Goal: Find specific page/section: Find specific page/section

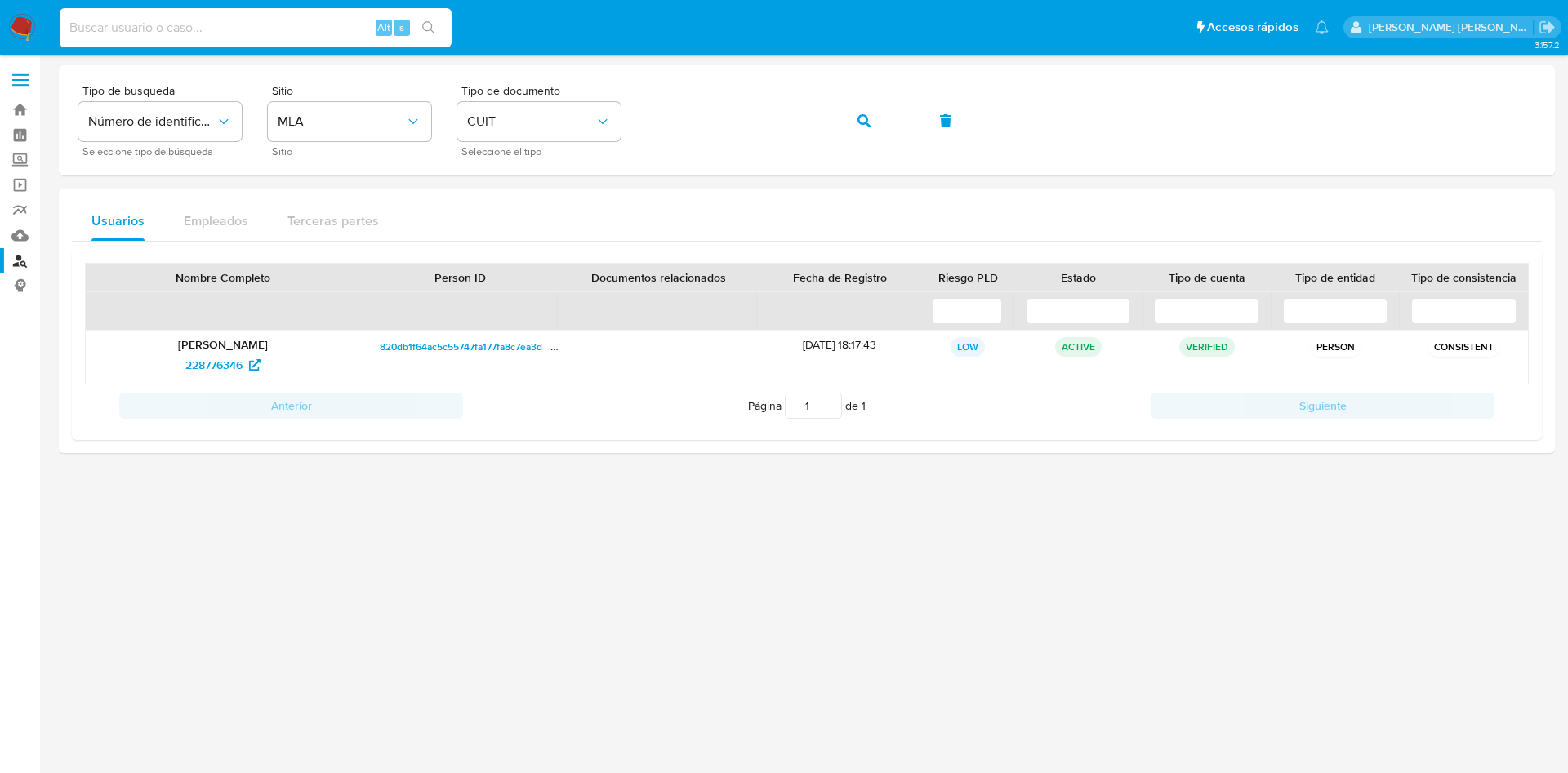
click at [253, 25] on input at bounding box center [256, 28] width 392 height 22
paste input "[EMAIL_ADDRESS][DOMAIN_NAME]"
drag, startPoint x: 206, startPoint y: 29, endPoint x: 0, endPoint y: 29, distance: 206.0
click at [0, 29] on nav "Pausado Ver notificaciones [EMAIL_ADDRESS][DOMAIN_NAME] Alt s Accesos rápidos P…" at bounding box center [784, 27] width 1568 height 55
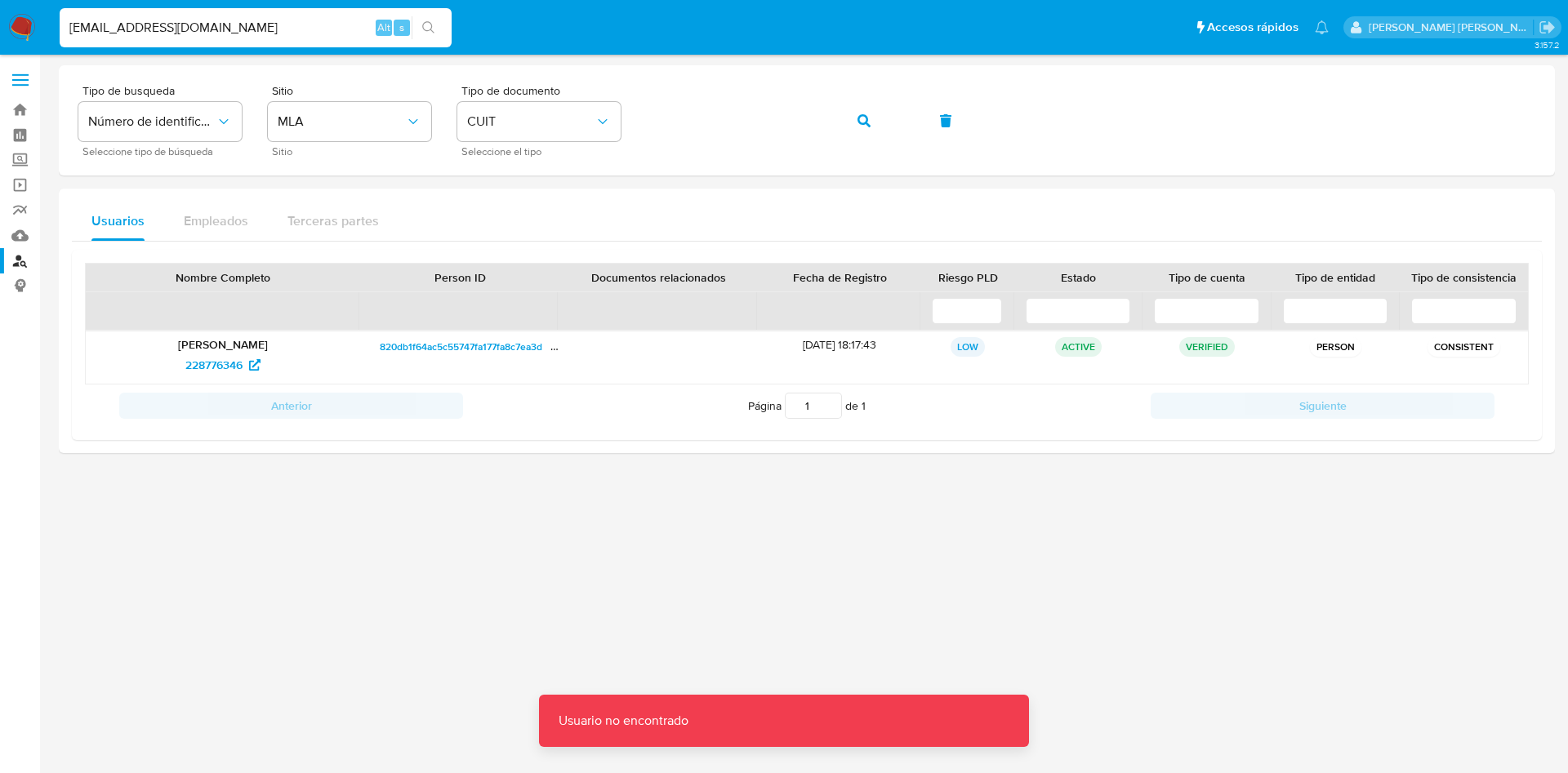
drag, startPoint x: 241, startPoint y: 28, endPoint x: 3, endPoint y: 3, distance: 239.3
click at [0, 20] on nav "Pausado Ver notificaciones [EMAIL_ADDRESS][DOMAIN_NAME] Alt s Accesos rápidos P…" at bounding box center [784, 27] width 1568 height 55
click at [290, 28] on input "[PERSON_NAME][EMAIL_ADDRESS]" at bounding box center [256, 28] width 392 height 22
click at [300, 22] on input "[PERSON_NAME][EMAIL_ADDRESS]" at bounding box center [256, 28] width 392 height 22
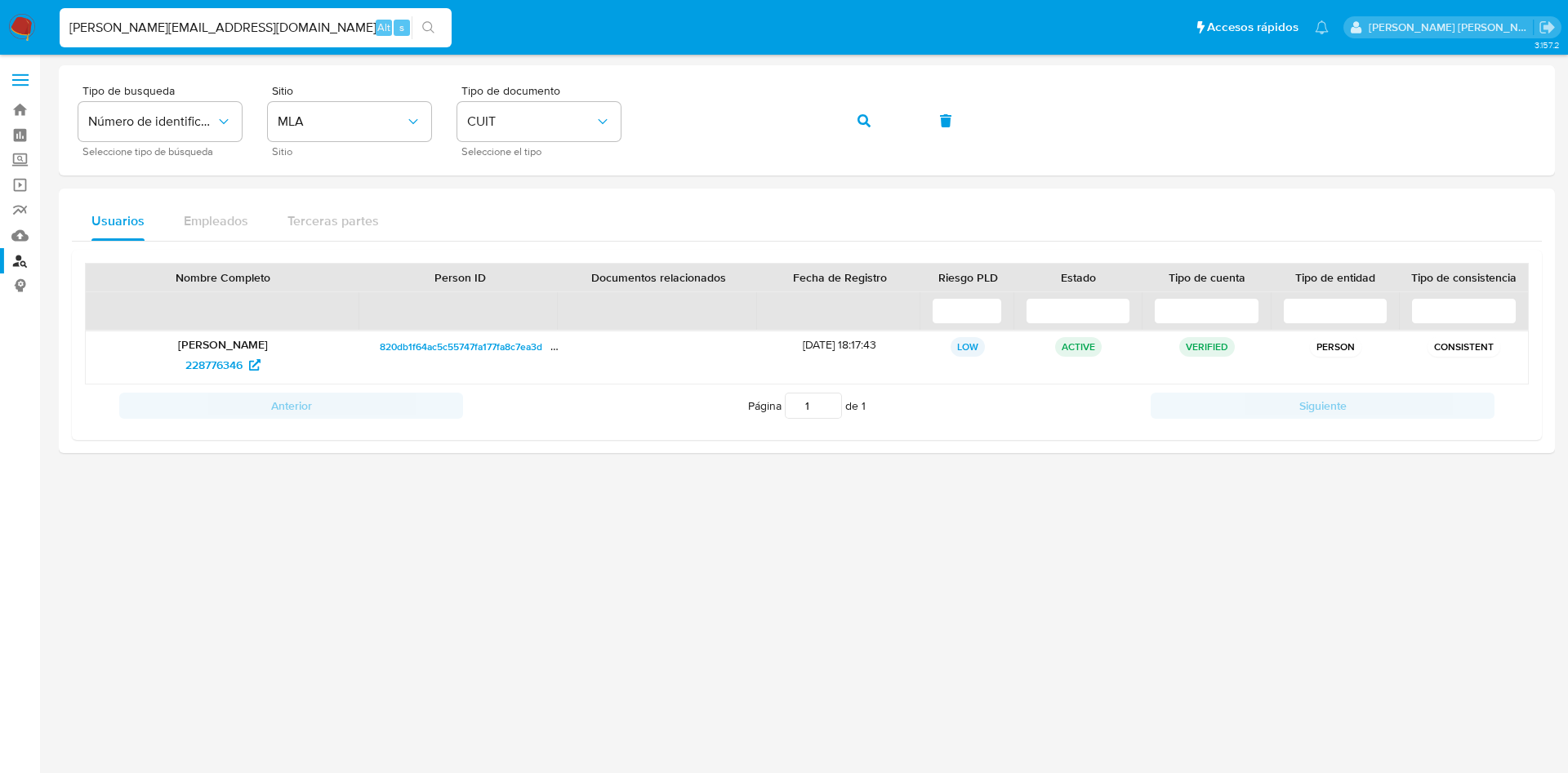
type input "[PERSON_NAME][EMAIL_ADDRESS][DOMAIN_NAME]"
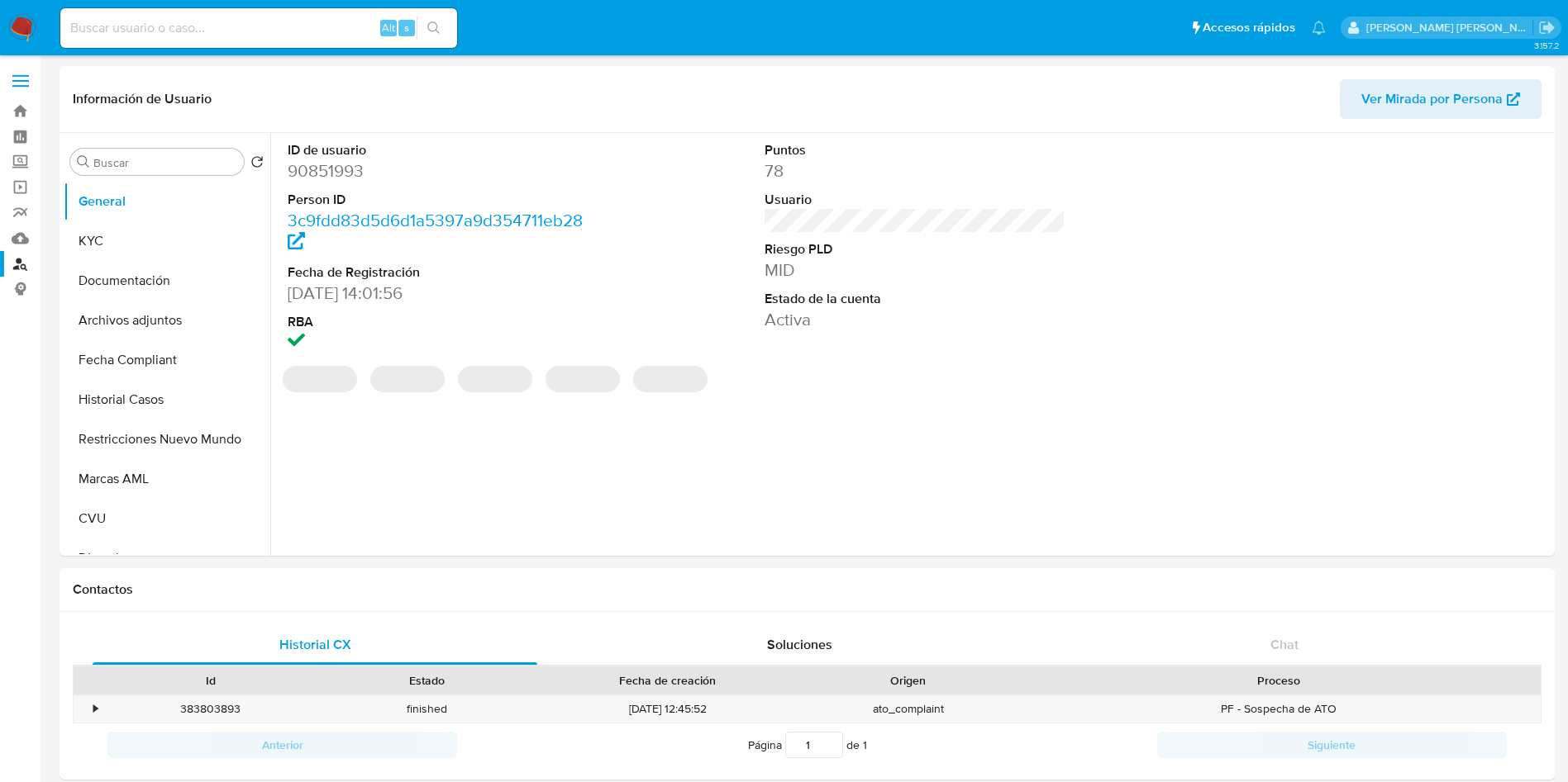
select select "10"
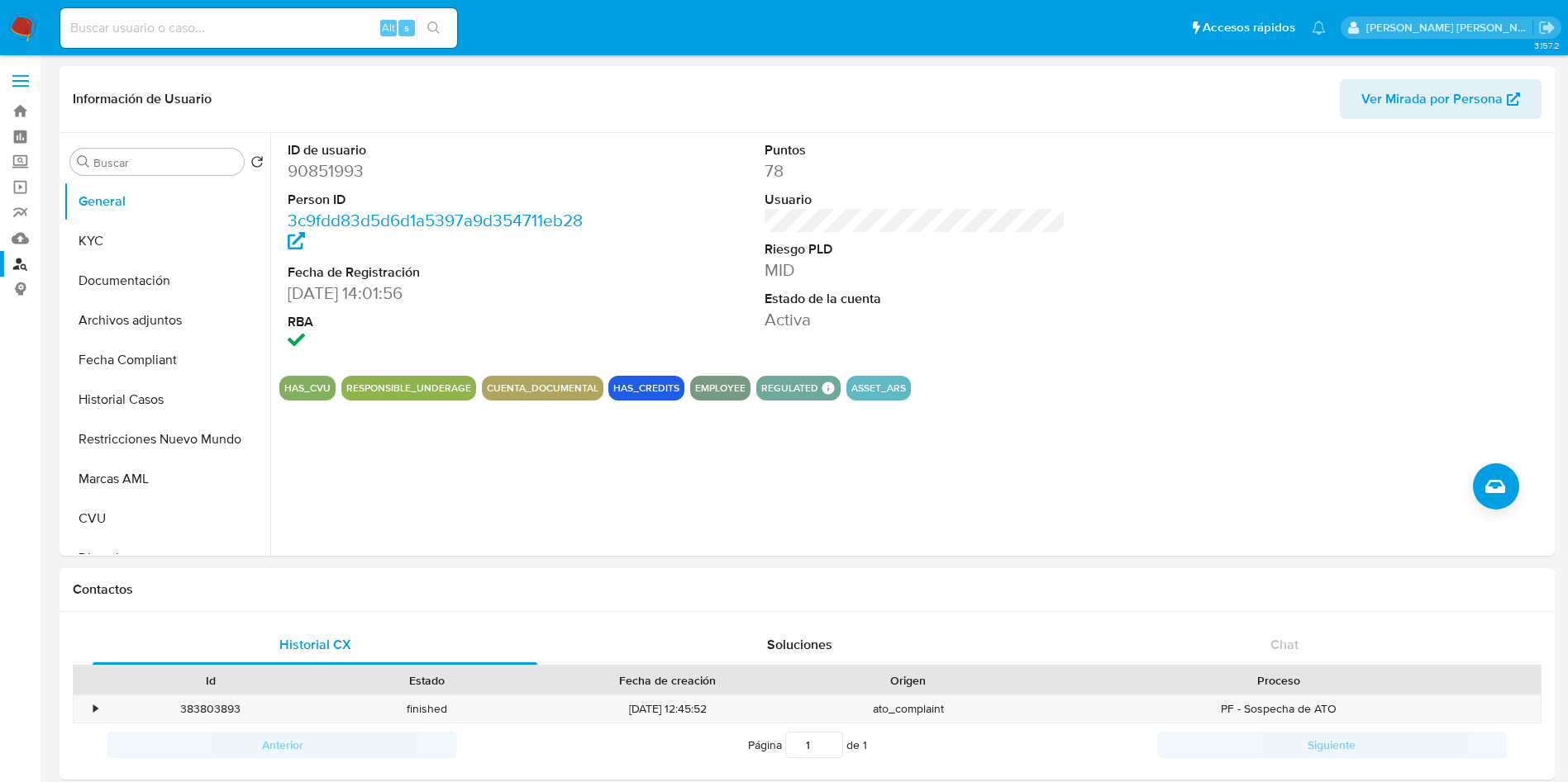
click at [251, 22] on input at bounding box center [259, 28] width 396 height 22
paste input "[EMAIL_ADDRESS][DOMAIN_NAME]"
type input "[EMAIL_ADDRESS][DOMAIN_NAME]"
